Goal: Transaction & Acquisition: Purchase product/service

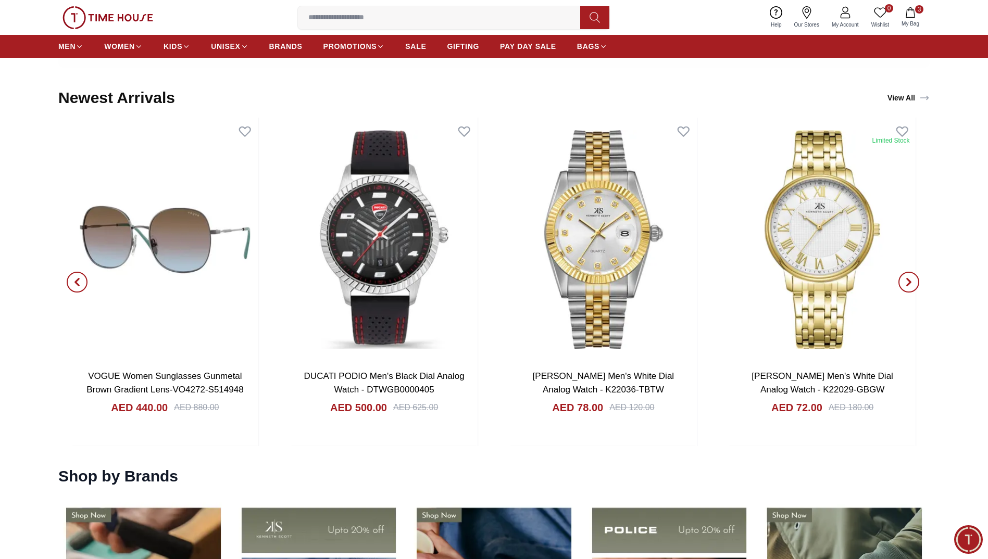
scroll to position [1343, 0]
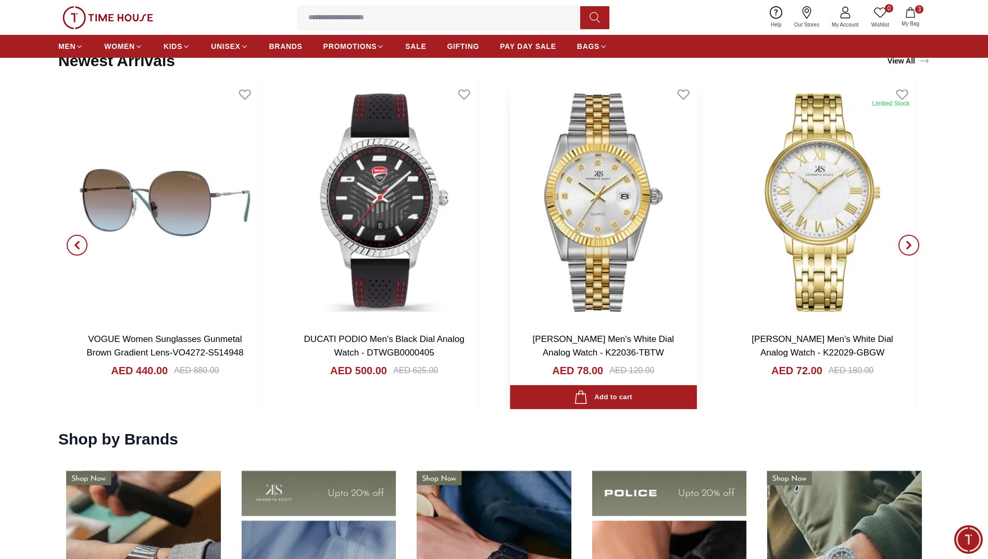
click at [621, 197] on img at bounding box center [603, 203] width 187 height 244
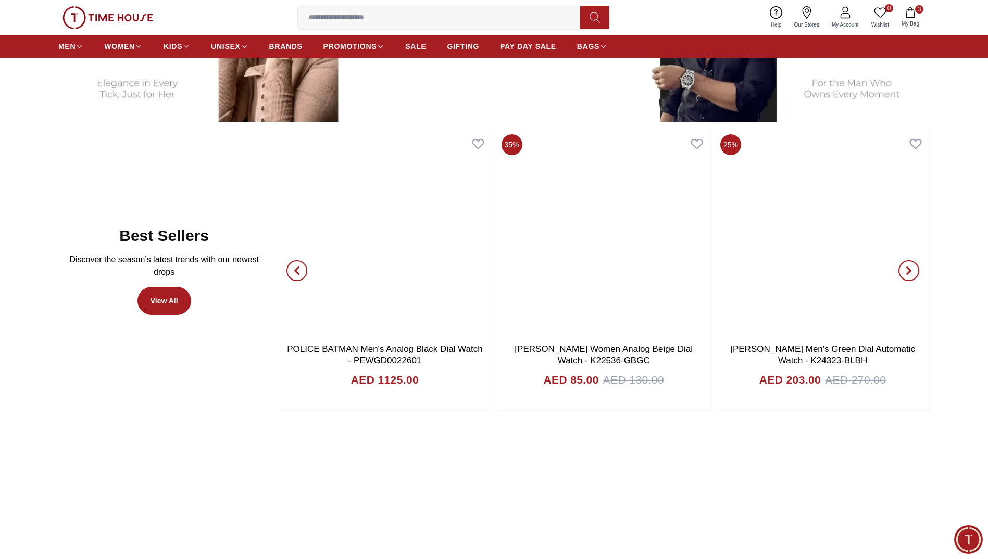
scroll to position [885, 0]
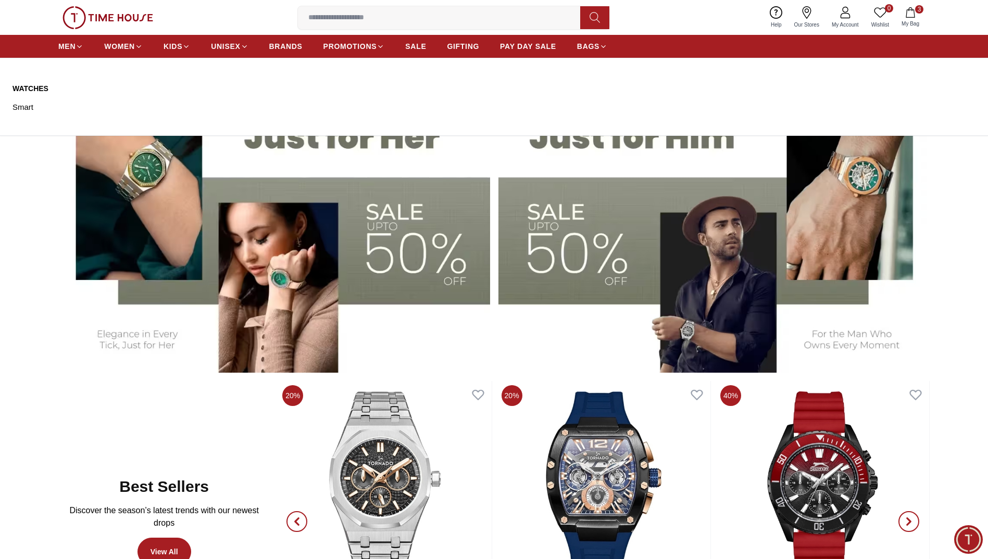
scroll to position [521, 0]
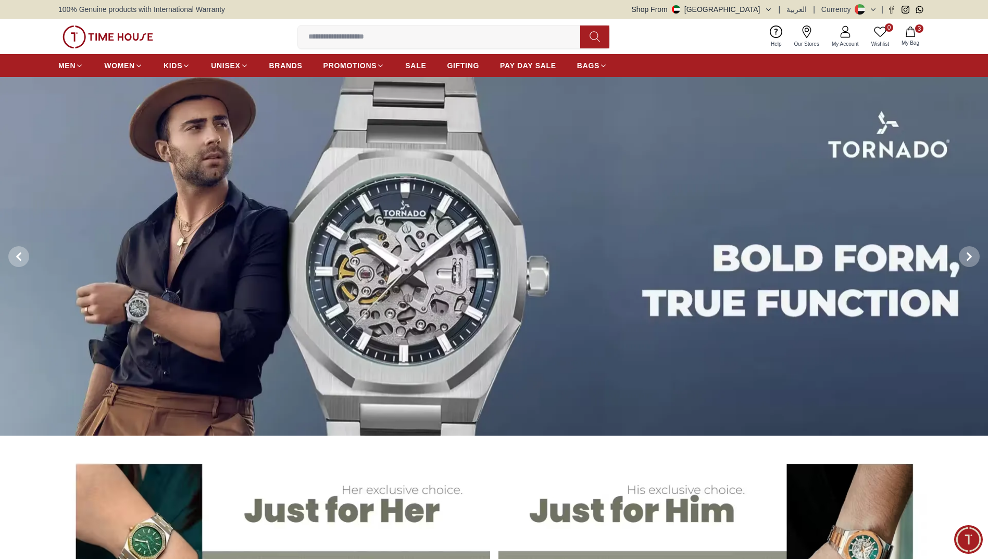
click at [772, 8] on icon "button" at bounding box center [768, 10] width 8 height 8
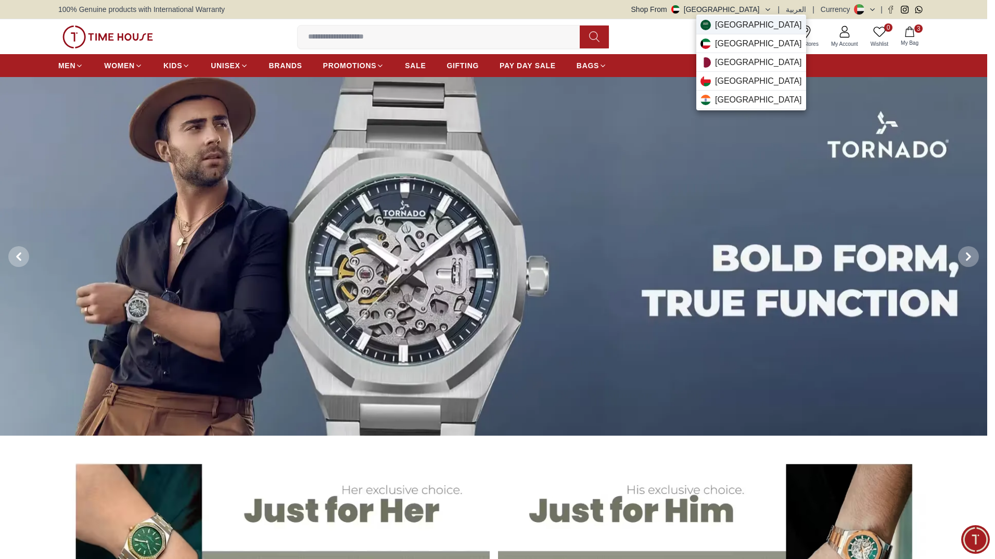
click at [756, 24] on span "Saudi Arabia" at bounding box center [758, 25] width 87 height 12
